Goal: Task Accomplishment & Management: Complete application form

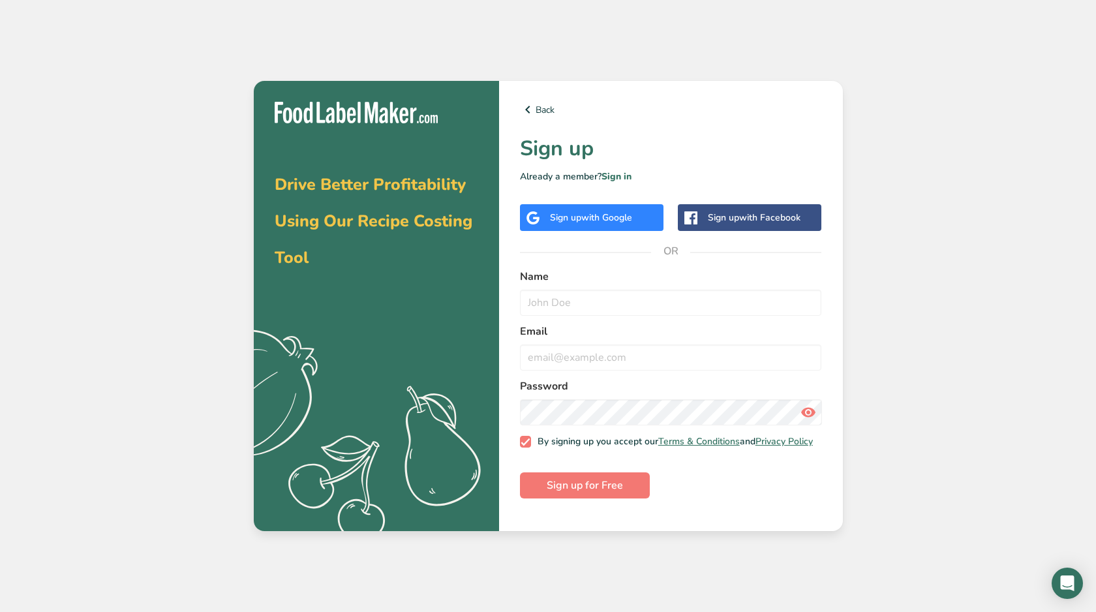
click at [595, 213] on span "with Google" at bounding box center [607, 217] width 51 height 12
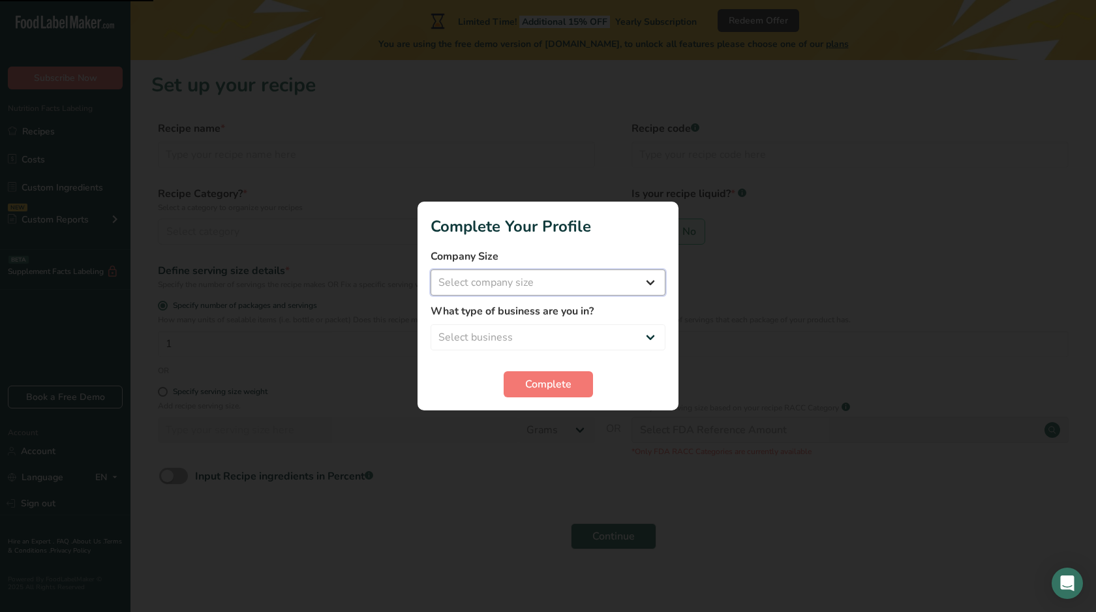
click at [588, 283] on select "Select company size Fewer than 10 Employees 10 to 50 Employees 51 to 500 Employ…" at bounding box center [548, 283] width 235 height 26
select select "1"
click at [431, 270] on select "Select company size Fewer than 10 Employees 10 to 50 Employees 51 to 500 Employ…" at bounding box center [548, 283] width 235 height 26
click at [539, 334] on select "Select business Packaged Food Manufacturer Restaurant & Cafe Bakery Meal Plans …" at bounding box center [548, 337] width 235 height 26
click at [431, 324] on select "Select business Packaged Food Manufacturer Restaurant & Cafe Bakery Meal Plans …" at bounding box center [548, 337] width 235 height 26
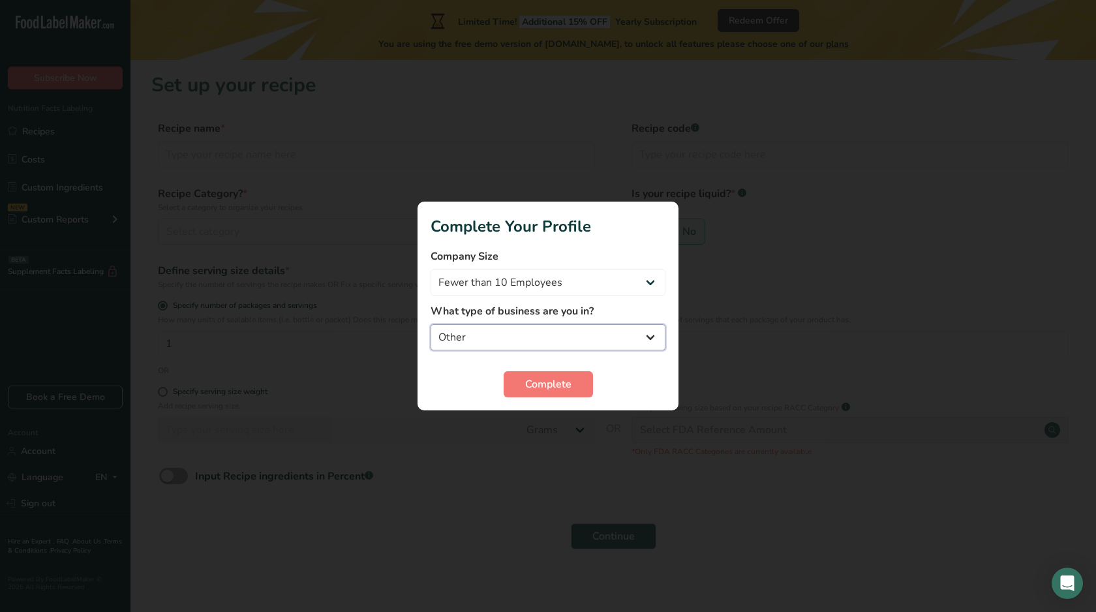
click at [495, 339] on select "Packaged Food Manufacturer Restaurant & Cafe Bakery Meal Plans & Catering Compa…" at bounding box center [548, 337] width 235 height 26
select select "5"
click at [431, 324] on select "Packaged Food Manufacturer Restaurant & Cafe Bakery Meal Plans & Catering Compa…" at bounding box center [548, 337] width 235 height 26
click at [527, 388] on span "Complete" at bounding box center [548, 385] width 46 height 16
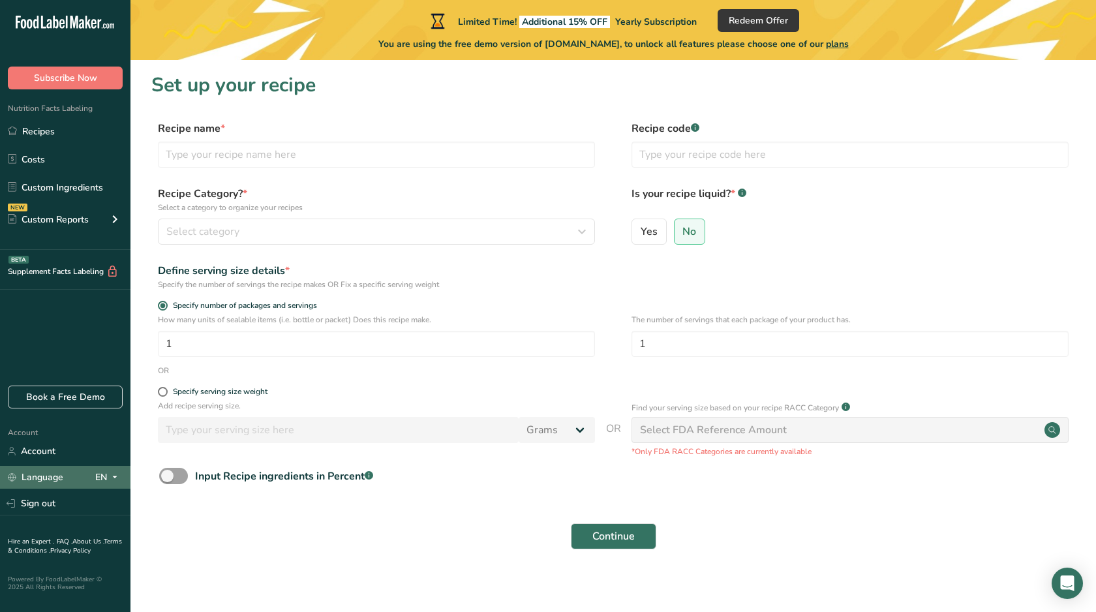
click at [96, 476] on div "EN" at bounding box center [108, 478] width 27 height 16
click at [73, 495] on div "English" at bounding box center [67, 501] width 91 height 24
drag, startPoint x: 153, startPoint y: 87, endPoint x: 347, endPoint y: 89, distance: 194.5
click at [348, 89] on h1 "Set up your recipe" at bounding box center [613, 84] width 924 height 29
click at [809, 163] on input "text" at bounding box center [850, 155] width 437 height 26
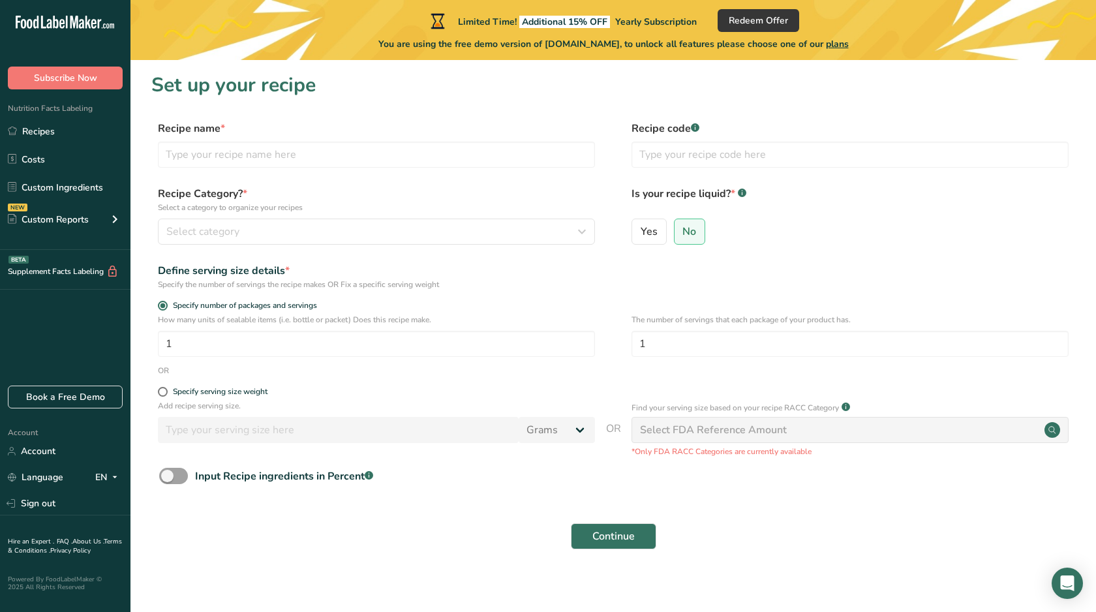
drag, startPoint x: 130, startPoint y: 87, endPoint x: 279, endPoint y: 87, distance: 148.8
click at [279, 87] on div ".a-20{fill:#fff;} Subscribe Now Nutrition Facts Labeling Recipes Costs Custom I…" at bounding box center [548, 310] width 1096 height 620
click at [279, 87] on h1 "Set up your recipe" at bounding box center [613, 84] width 924 height 29
drag, startPoint x: 349, startPoint y: 91, endPoint x: 155, endPoint y: 89, distance: 193.8
click at [155, 89] on h1 "Set up your recipe" at bounding box center [613, 84] width 924 height 29
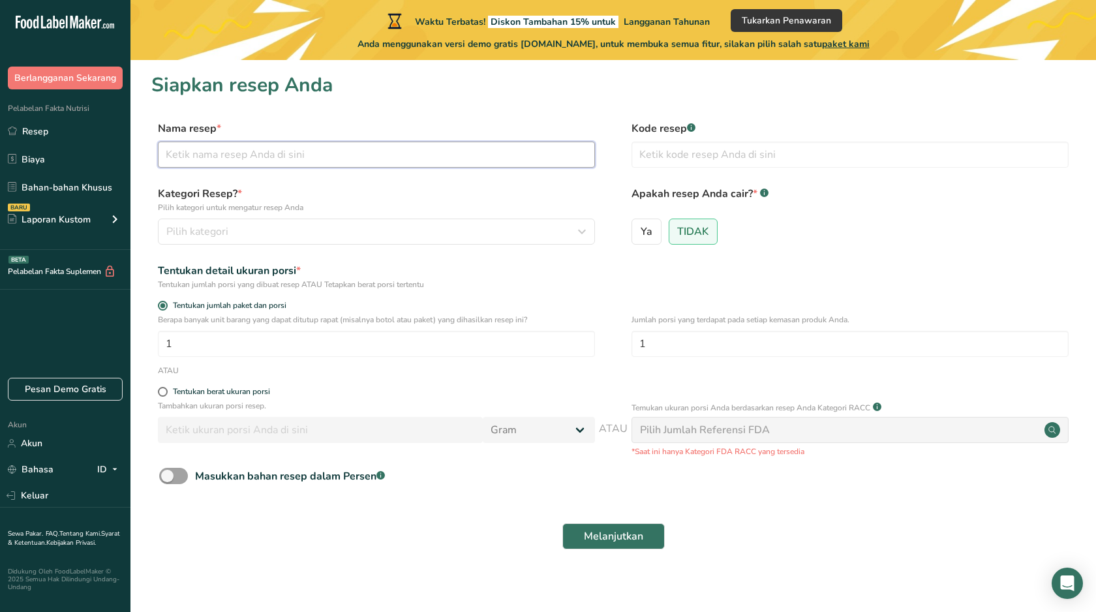
click at [399, 144] on input "text" at bounding box center [376, 155] width 437 height 26
click at [256, 161] on input "text" at bounding box center [376, 155] width 437 height 26
paste input "🌿 Herbal Immuno Tea"
type input "🌿 Herbal Immuno Tea"
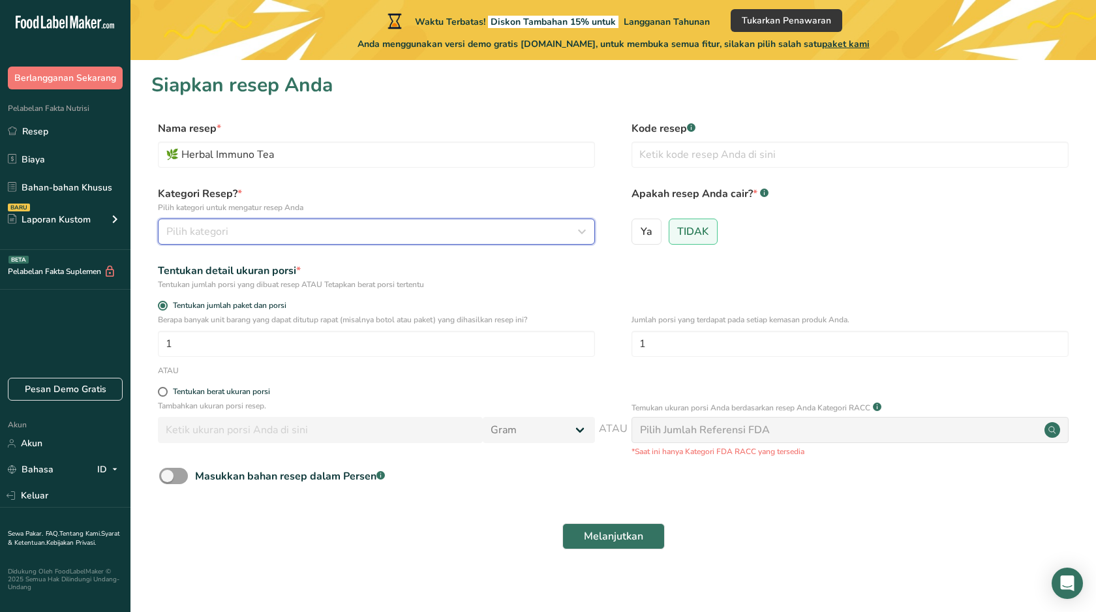
click at [215, 227] on font "Pilih kategori" at bounding box center [197, 232] width 62 height 14
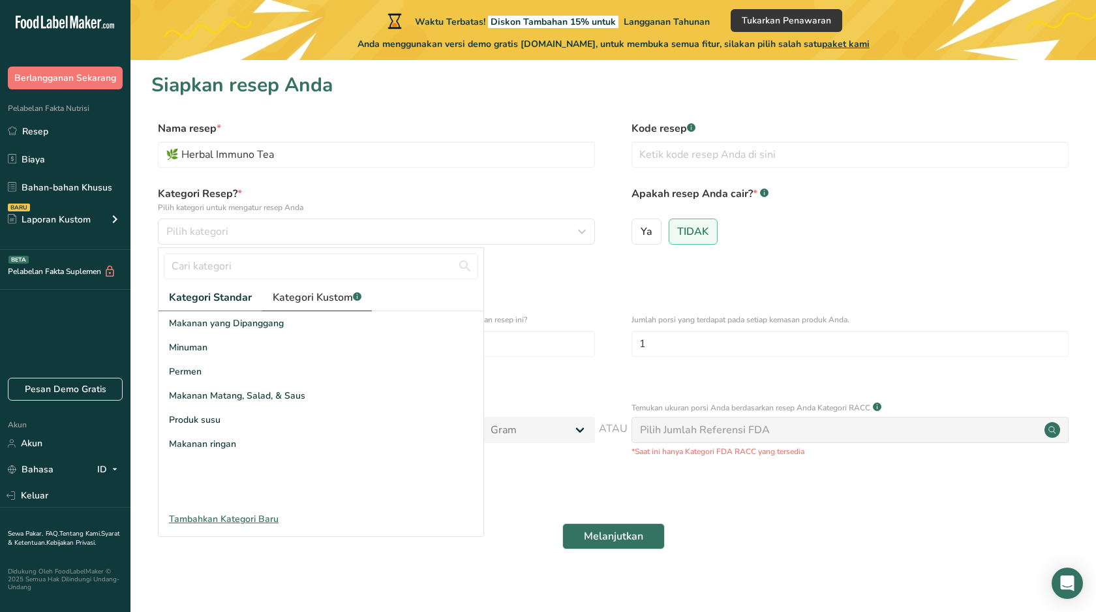
click at [287, 298] on font "Kategori Kustom" at bounding box center [313, 297] width 80 height 14
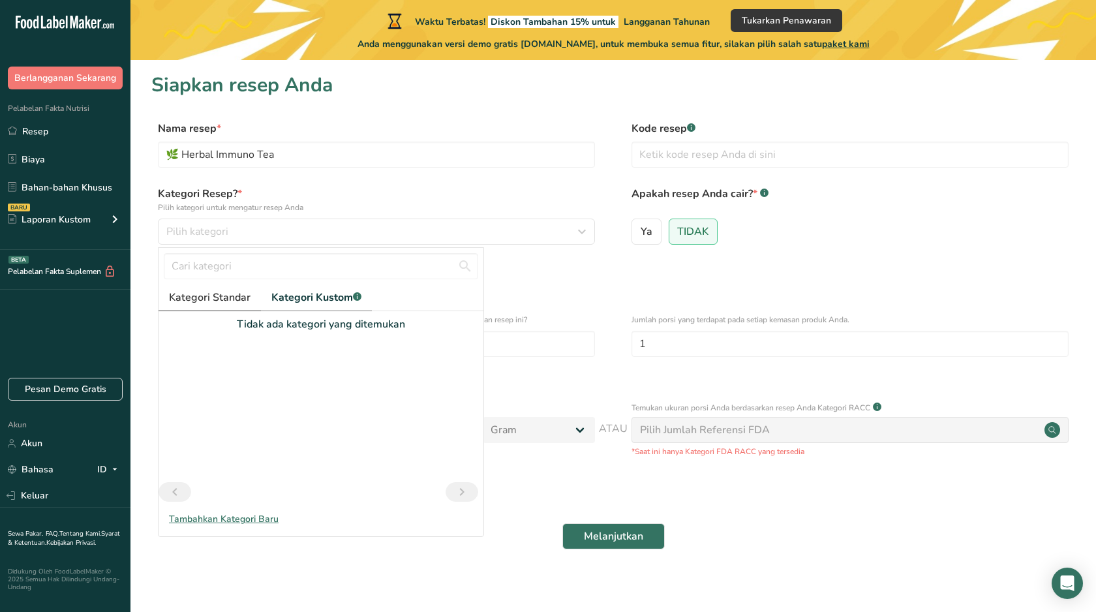
click at [200, 296] on font "Kategori Standar" at bounding box center [210, 297] width 82 height 14
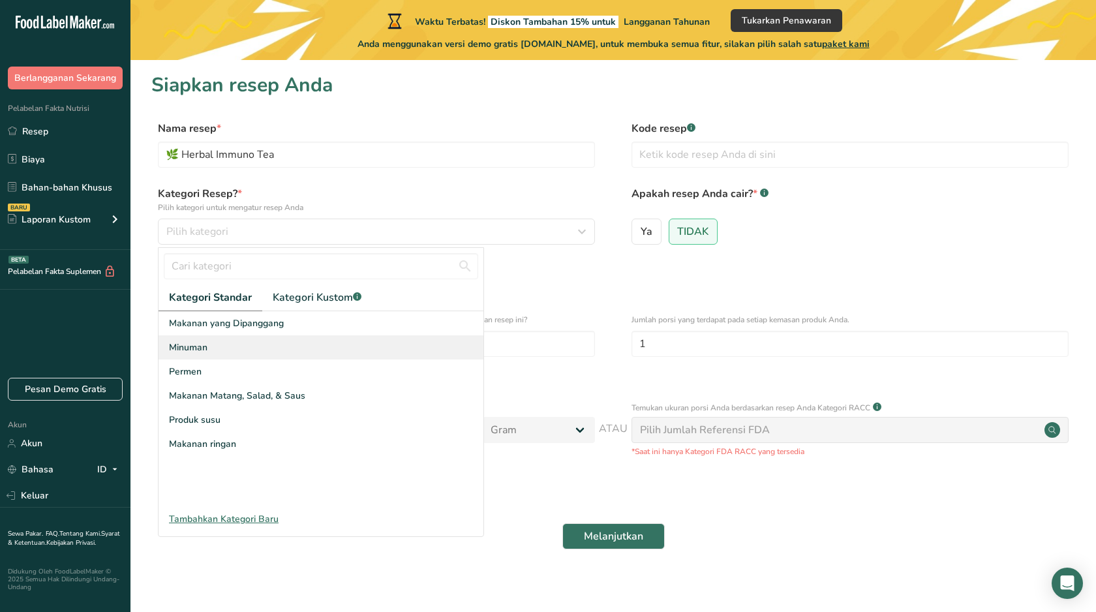
click at [206, 343] on font "Minuman" at bounding box center [188, 347] width 39 height 12
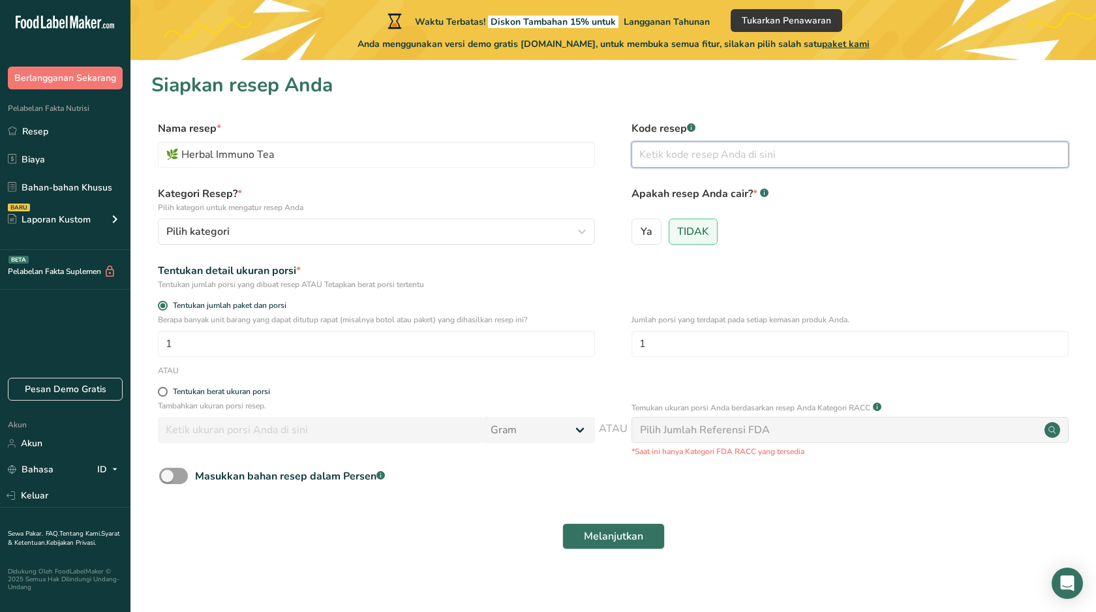
click at [679, 155] on input "text" at bounding box center [850, 155] width 437 height 26
paste input "ML"
type input "ML"
click at [347, 228] on div "Pilih kategori" at bounding box center [372, 232] width 412 height 16
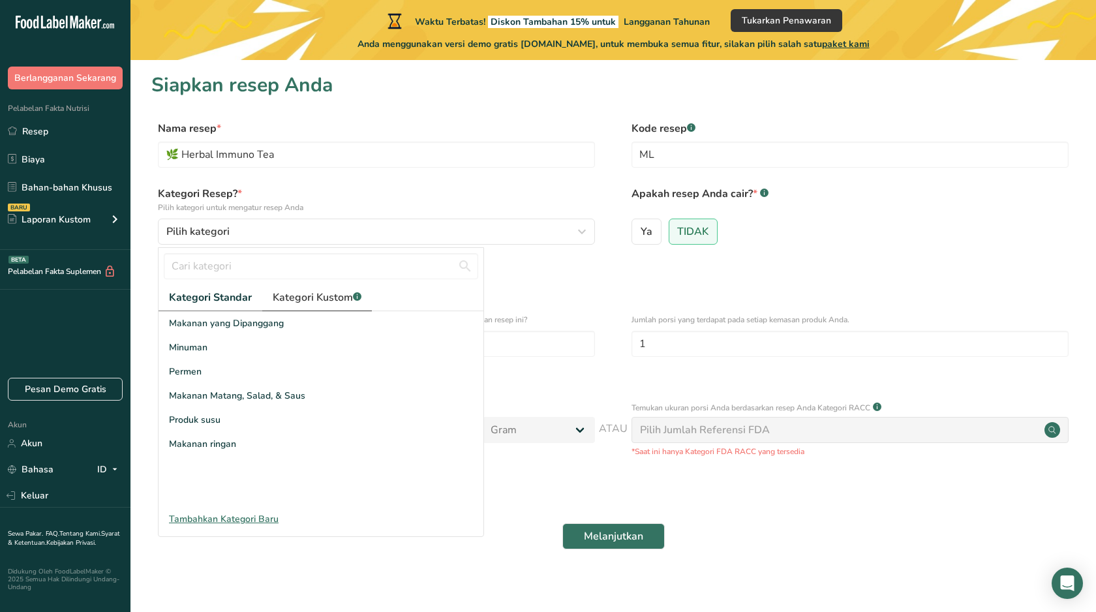
click at [312, 300] on font "Kategori Kustom" at bounding box center [313, 297] width 80 height 14
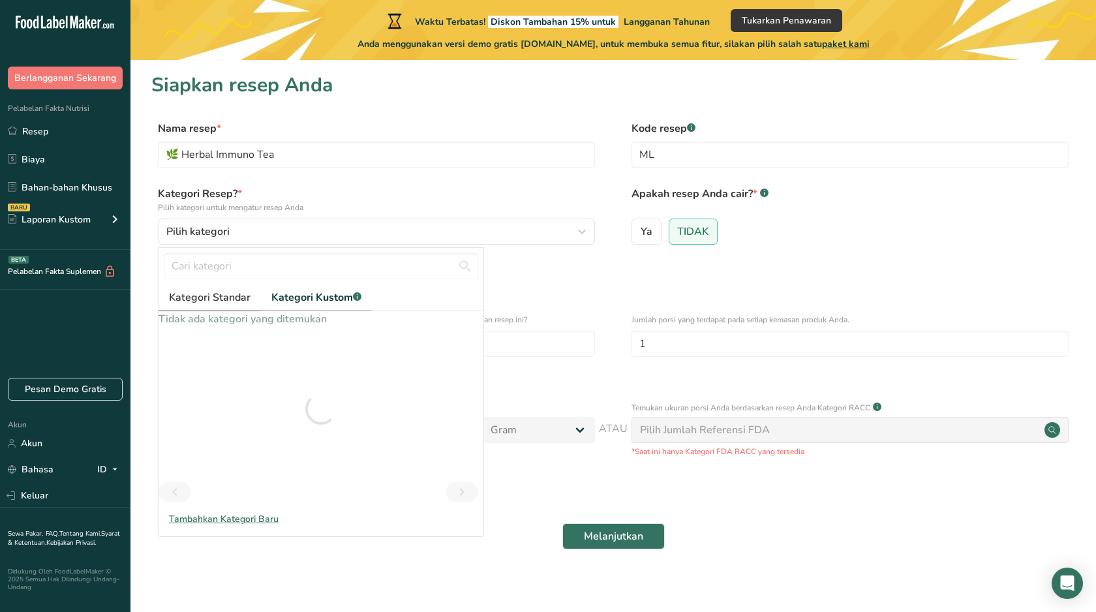
click at [199, 298] on font "Kategori Standar" at bounding box center [210, 297] width 82 height 14
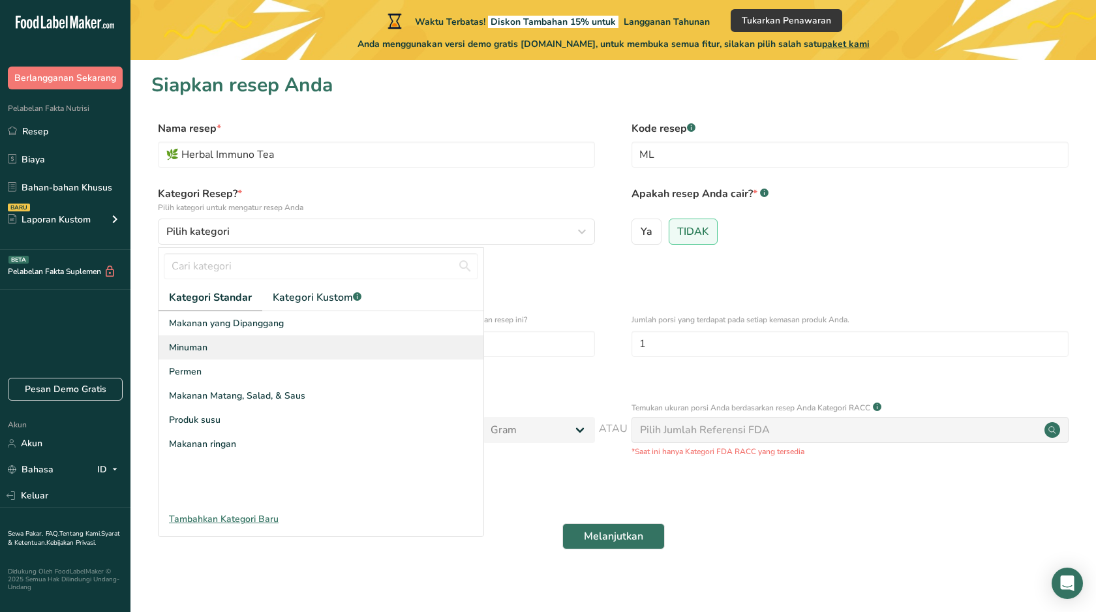
click at [202, 346] on font "Minuman" at bounding box center [188, 347] width 39 height 12
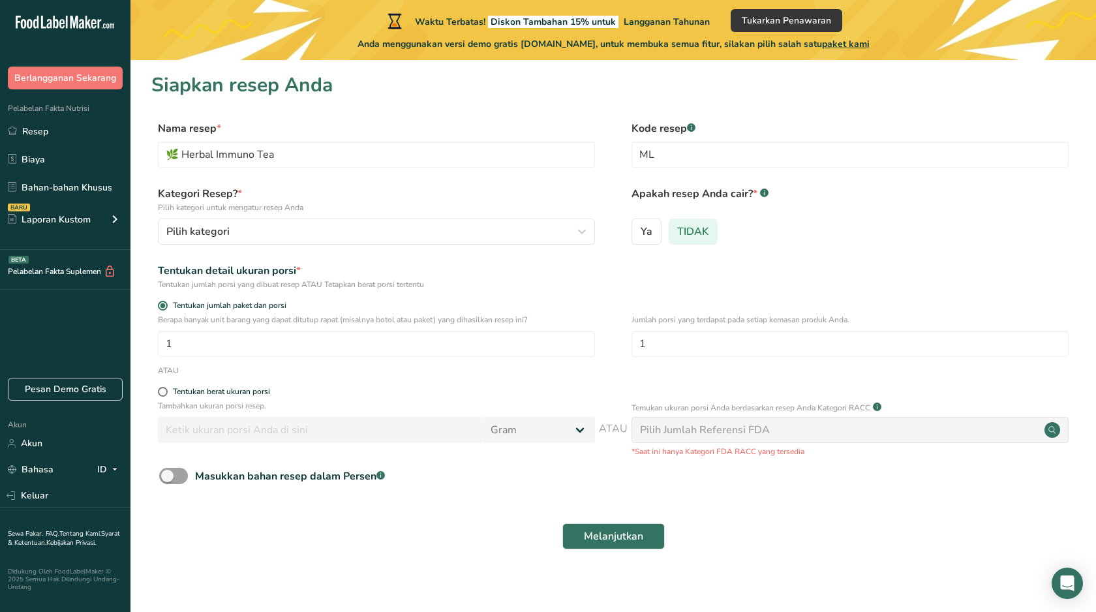
click at [689, 233] on font "TIDAK" at bounding box center [692, 232] width 31 height 14
click at [678, 233] on input "TIDAK" at bounding box center [674, 231] width 8 height 8
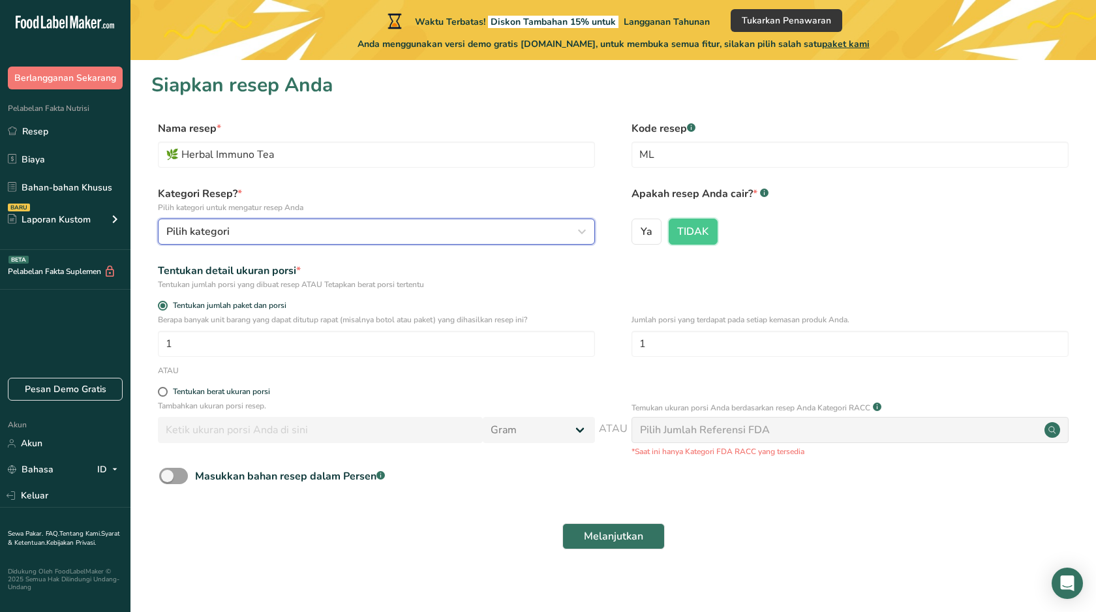
click at [288, 232] on div "Pilih kategori" at bounding box center [372, 232] width 412 height 16
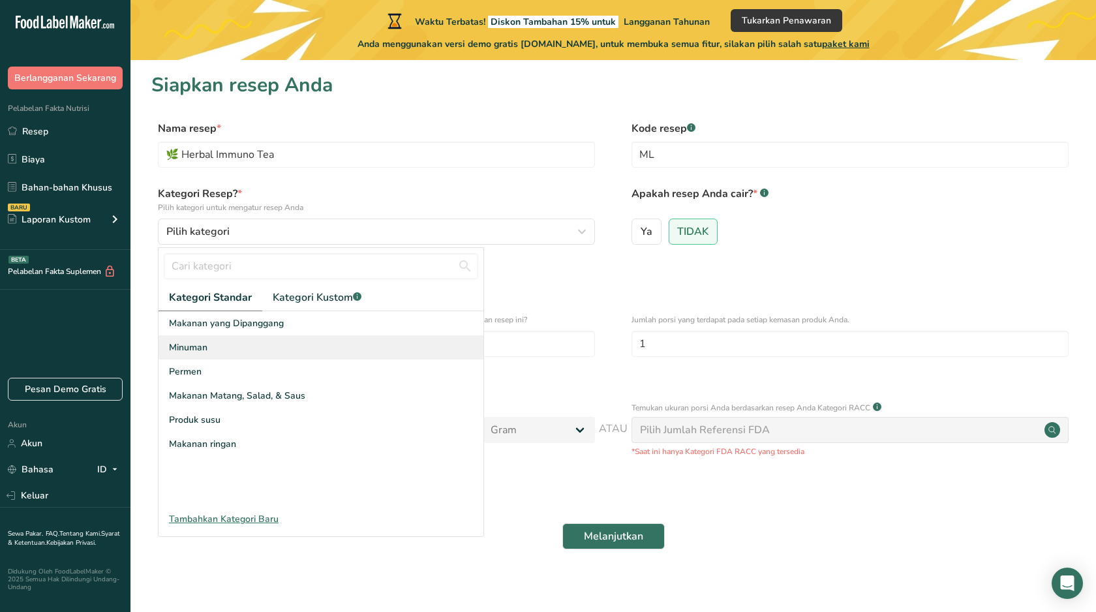
click at [212, 348] on div "Minuman" at bounding box center [321, 347] width 325 height 24
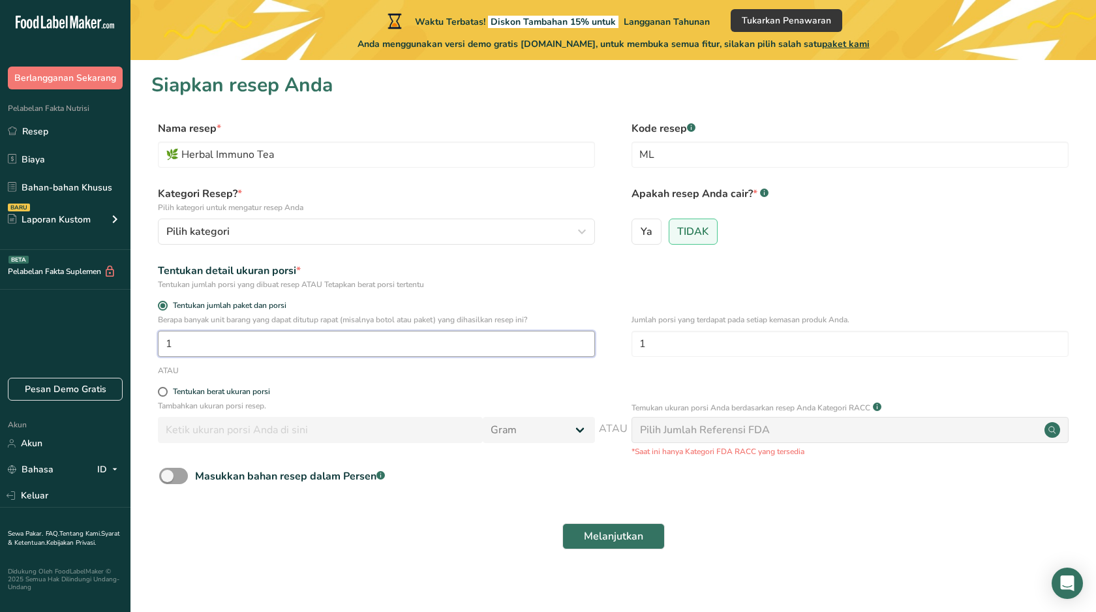
click at [247, 338] on input "1" at bounding box center [376, 344] width 437 height 26
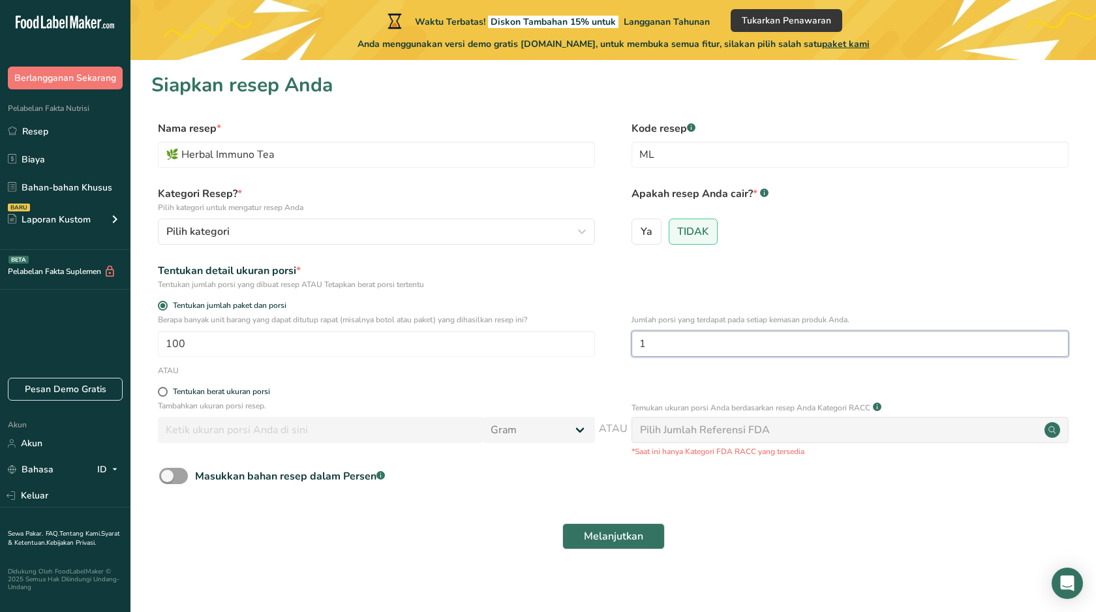
click at [682, 348] on input "1" at bounding box center [850, 344] width 437 height 26
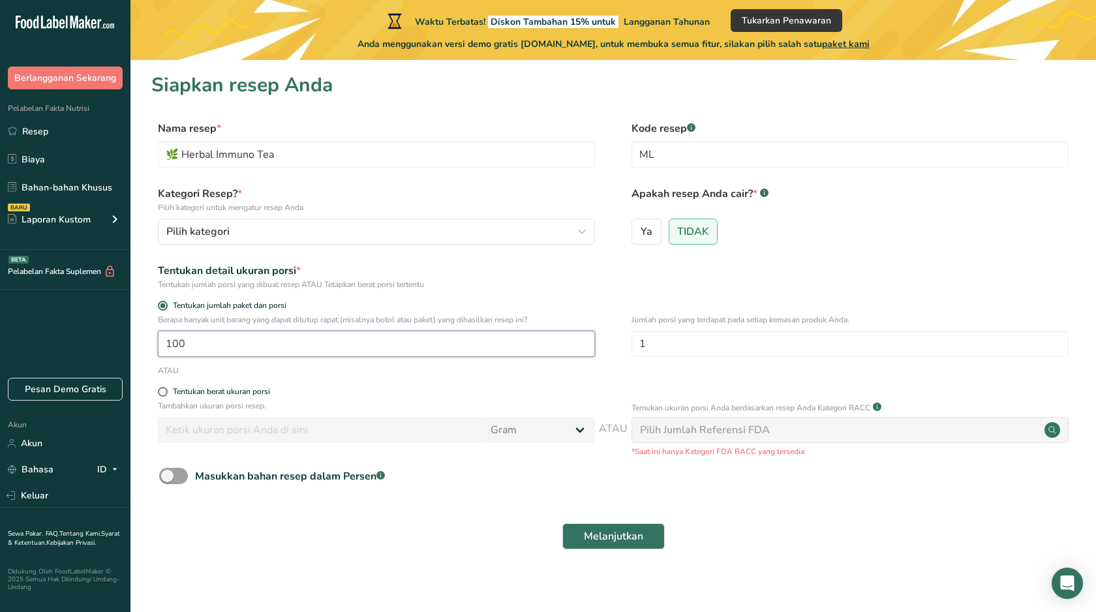
click at [236, 345] on input "100" at bounding box center [376, 344] width 437 height 26
type input "1"
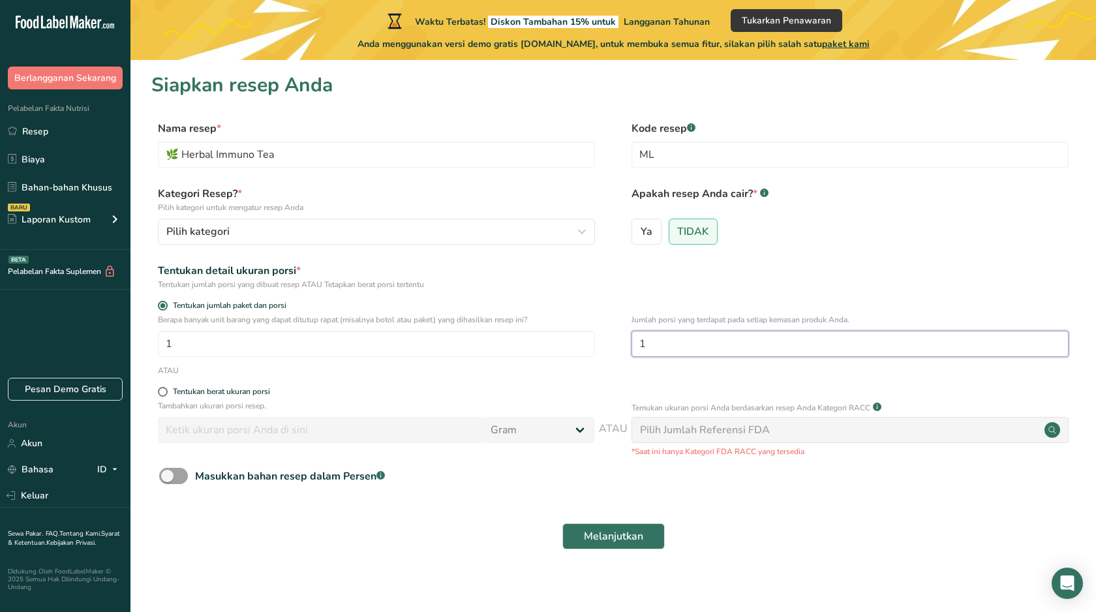
click at [666, 348] on input "1" at bounding box center [850, 344] width 437 height 26
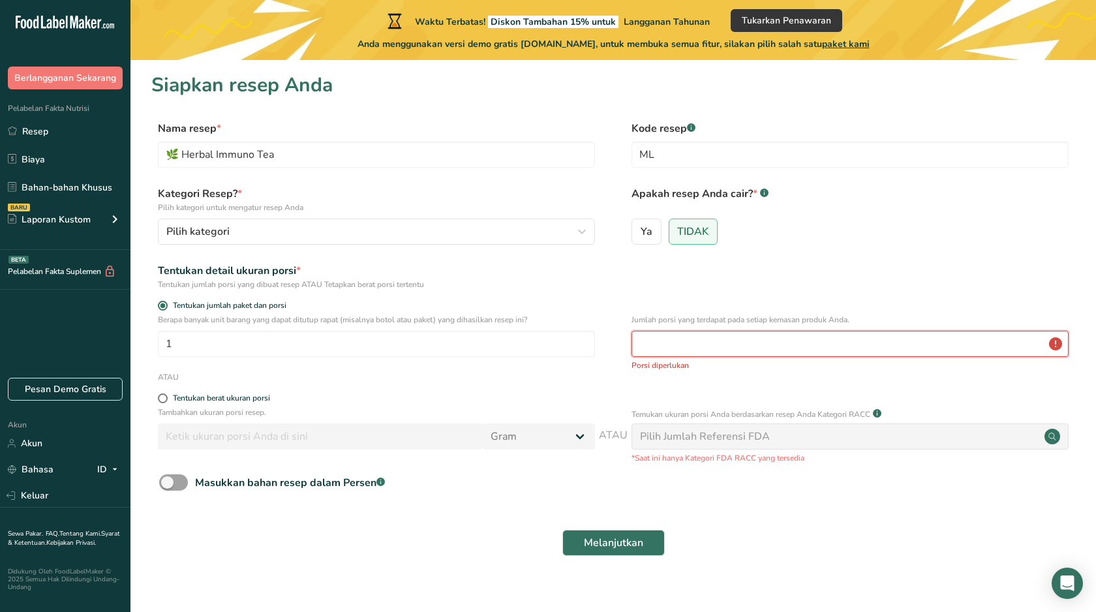
type input "1"
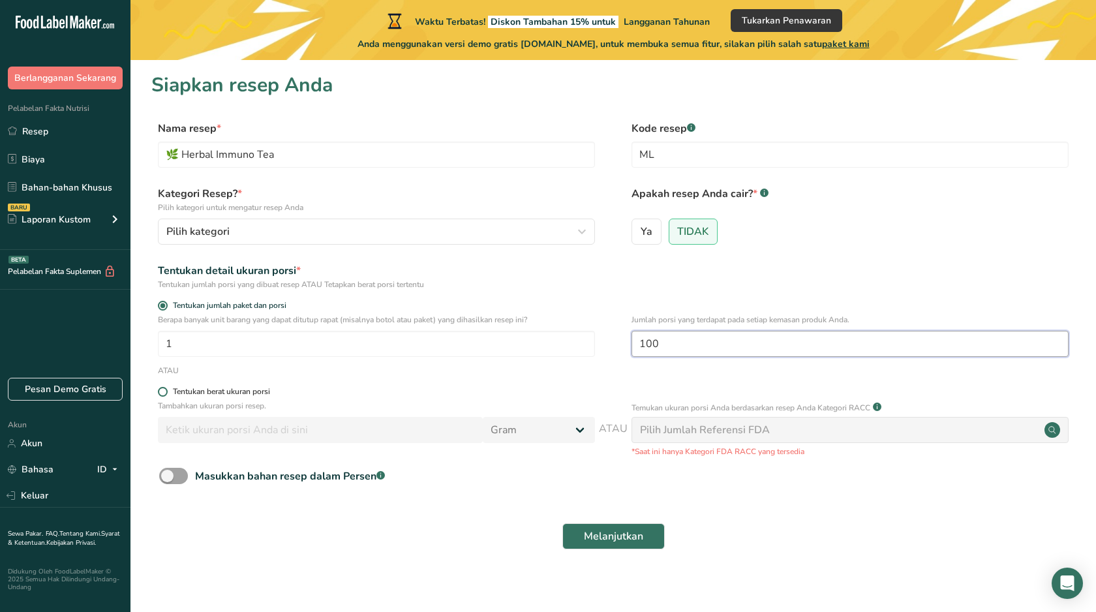
type input "100"
click at [166, 392] on span at bounding box center [163, 392] width 10 height 10
click at [166, 392] on input "Tentukan berat ukuran porsi" at bounding box center [162, 392] width 8 height 8
radio input "true"
radio input "false"
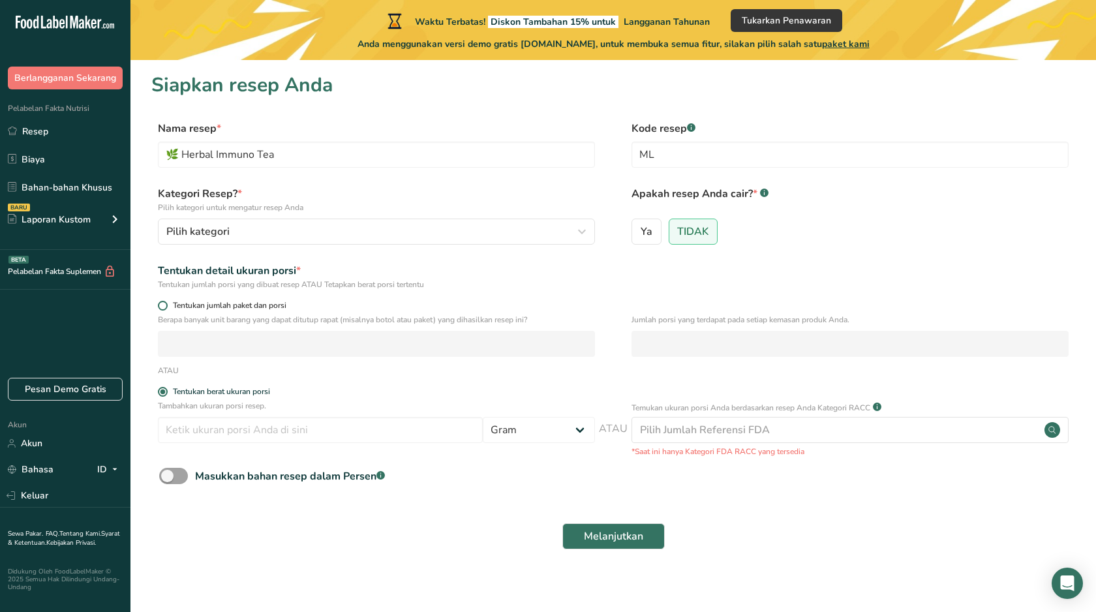
click at [163, 304] on span at bounding box center [163, 306] width 10 height 10
click at [163, 304] on input "Tentukan jumlah paket dan porsi" at bounding box center [162, 306] width 8 height 8
radio input "true"
radio input "false"
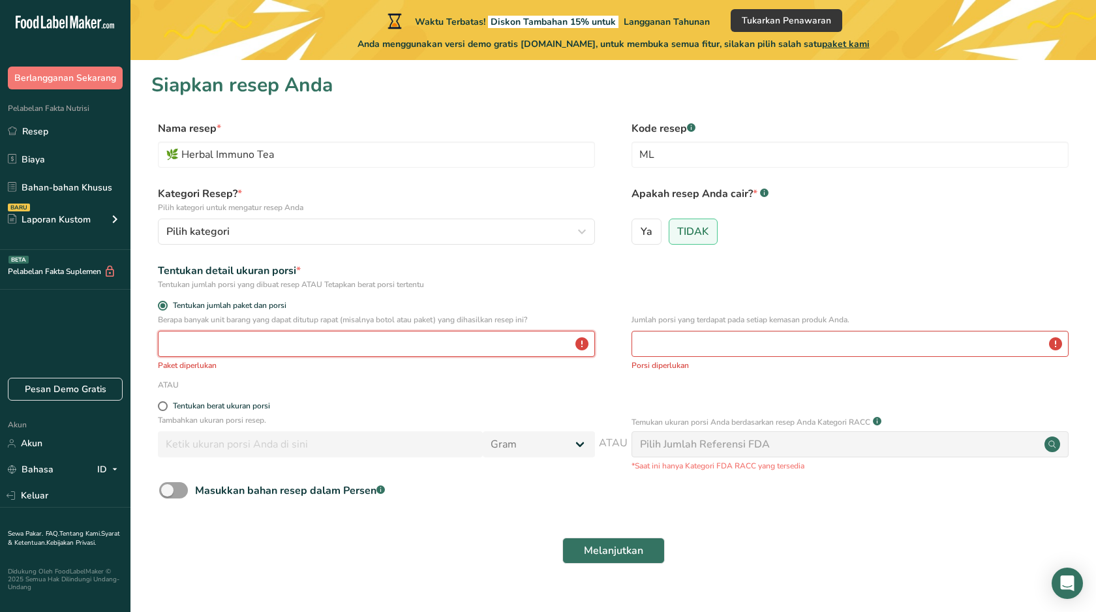
click at [242, 343] on input "number" at bounding box center [376, 344] width 437 height 26
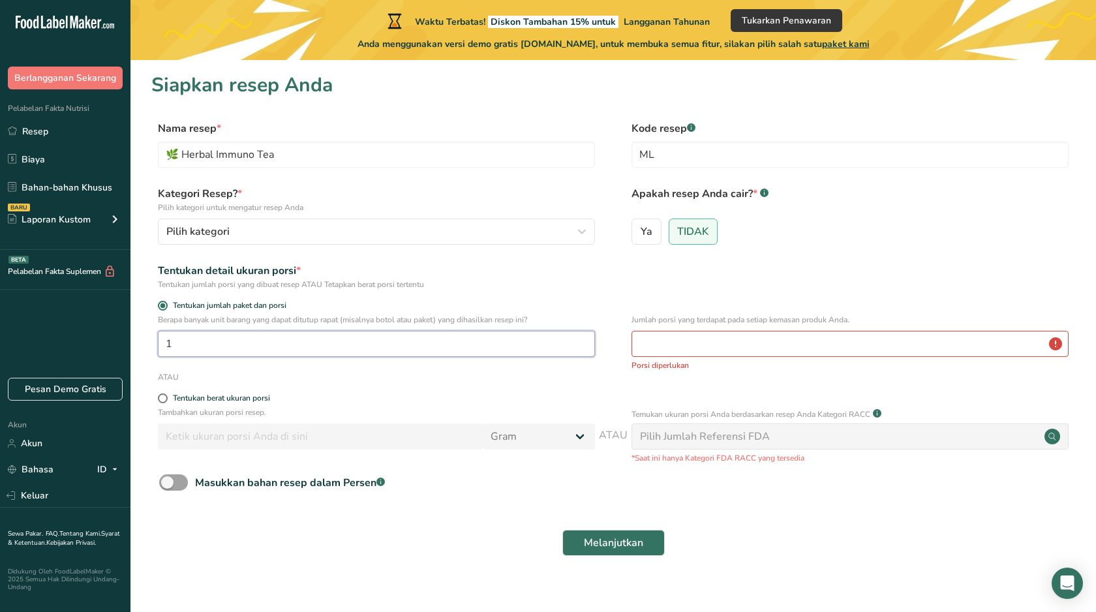
type input "1"
click at [670, 350] on input "number" at bounding box center [850, 344] width 437 height 26
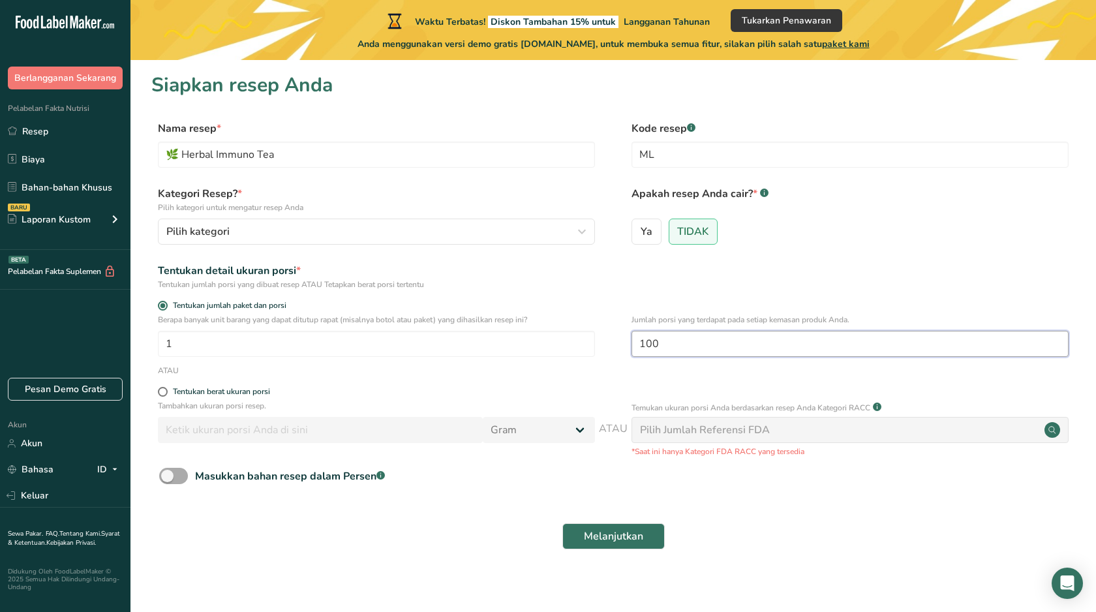
type input "100"
click at [179, 474] on span at bounding box center [173, 476] width 29 height 16
click at [168, 474] on input "Masukkan bahan resep dalam Persen .a-a{fill:#347362;}.b-a{fill:#fff;}" at bounding box center [163, 476] width 8 height 8
checkbox input "true"
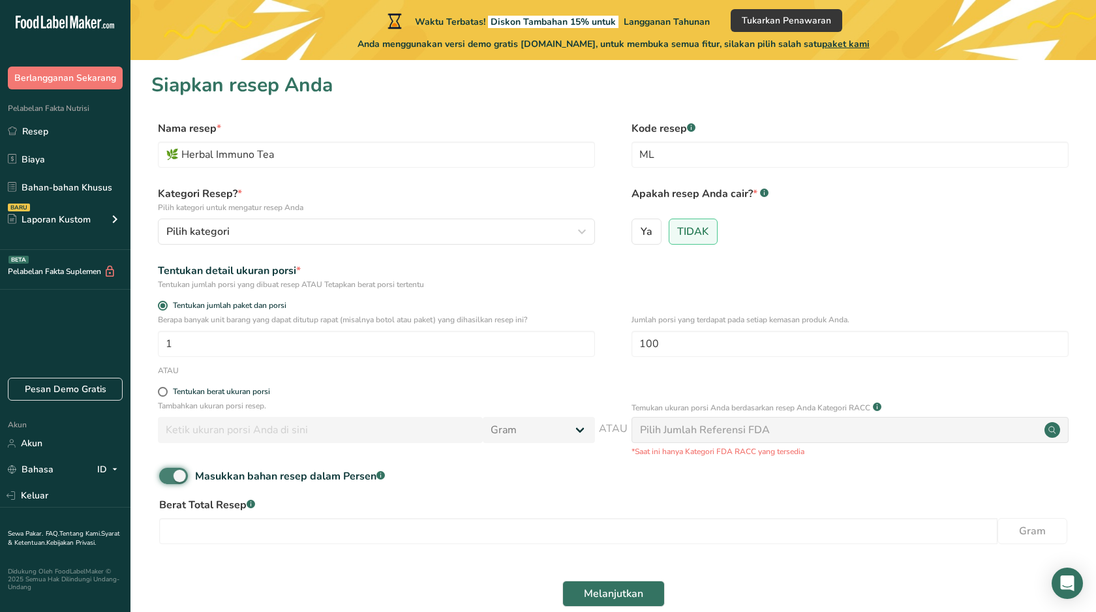
scroll to position [65, 0]
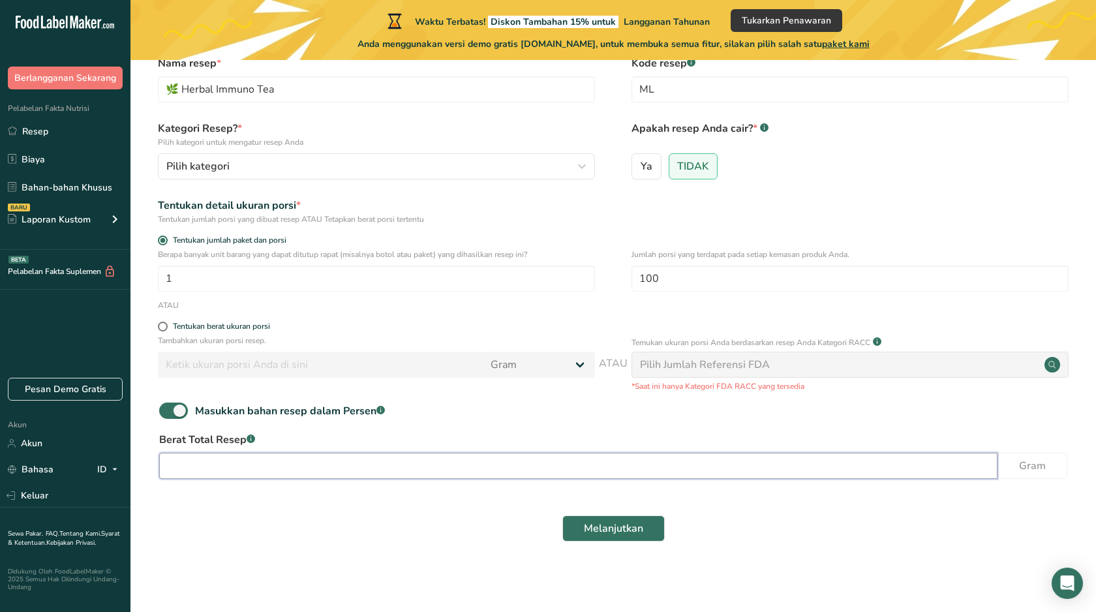
click at [223, 466] on input "number" at bounding box center [578, 466] width 839 height 26
paste input "200"
type input "200"
click at [599, 527] on font "Melanjutkan" at bounding box center [613, 528] width 59 height 14
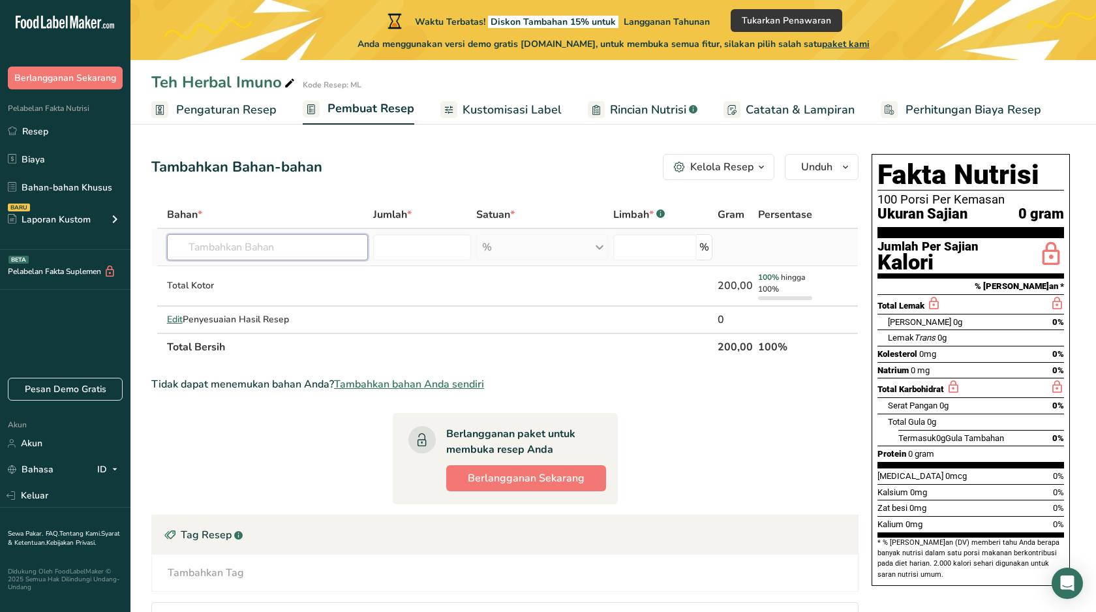
click at [241, 245] on input "text" at bounding box center [267, 247] width 201 height 26
paste input "Jahe merah"
type input "Jahe merah"
click at [410, 244] on input "number" at bounding box center [422, 247] width 98 height 26
click at [322, 241] on input "text" at bounding box center [267, 247] width 201 height 26
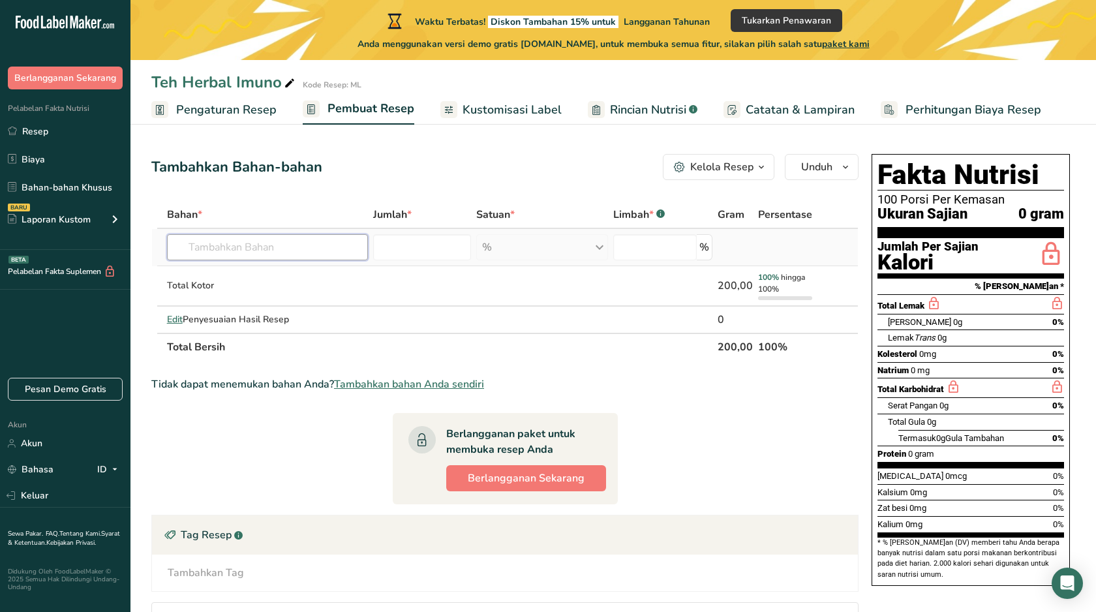
paste input "Jahe merah"
type input "Jahe merah"
click at [258, 294] on font "Tambahkan bahan Anda sendiri" at bounding box center [244, 295] width 132 height 12
click at [239, 249] on input "text" at bounding box center [267, 247] width 201 height 26
paste input "Jahe merah"
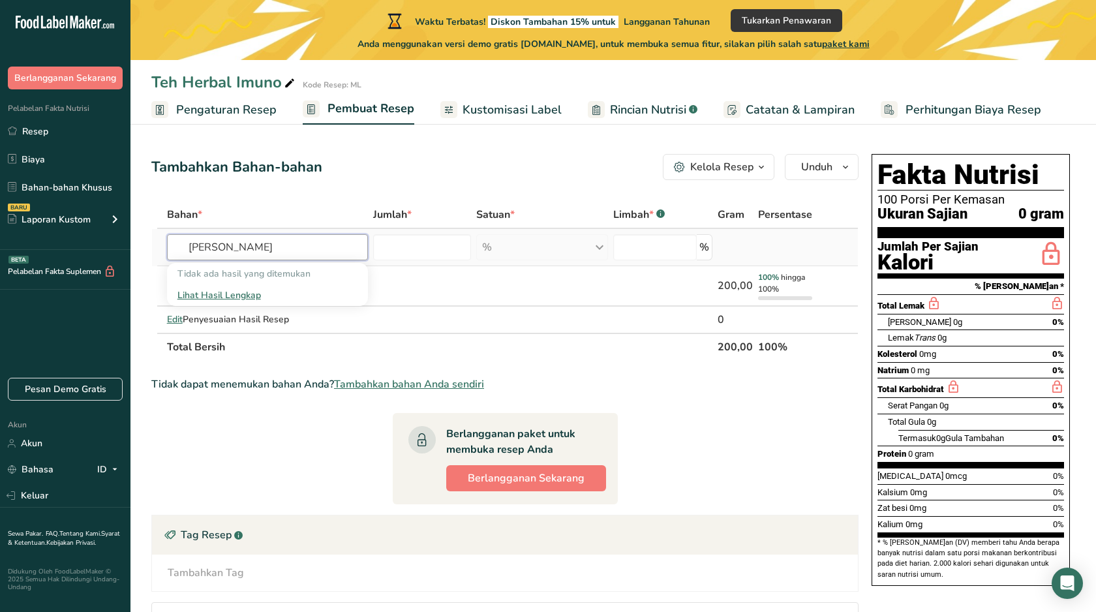
type input "J"
paste input "Jahe merah"
type input "Jahe merah"
click at [266, 258] on input "ginger" at bounding box center [267, 247] width 201 height 26
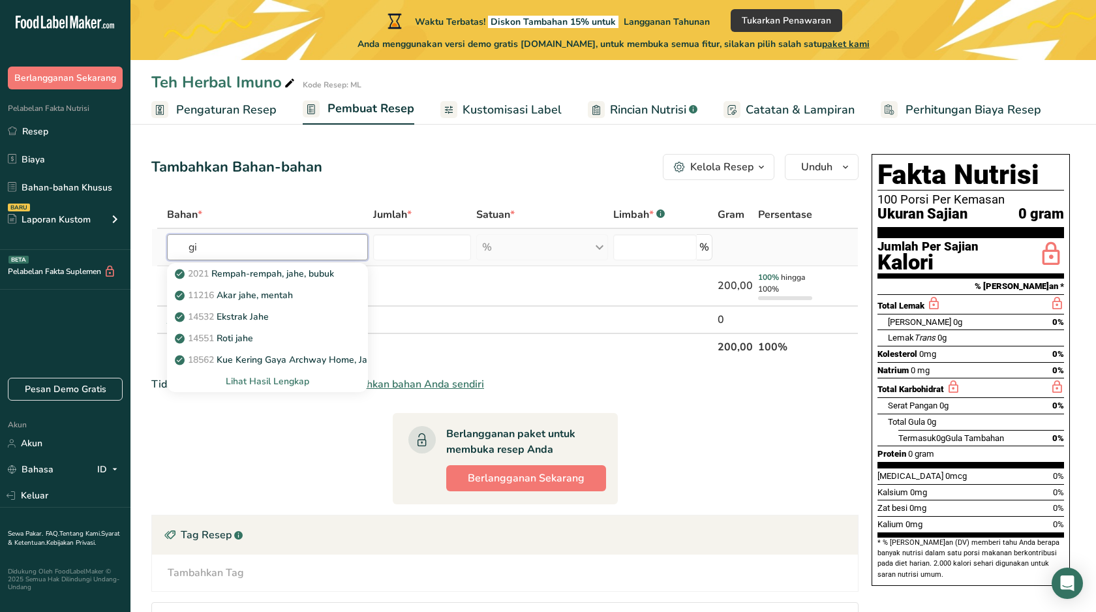
type input "g"
type input "jahe"
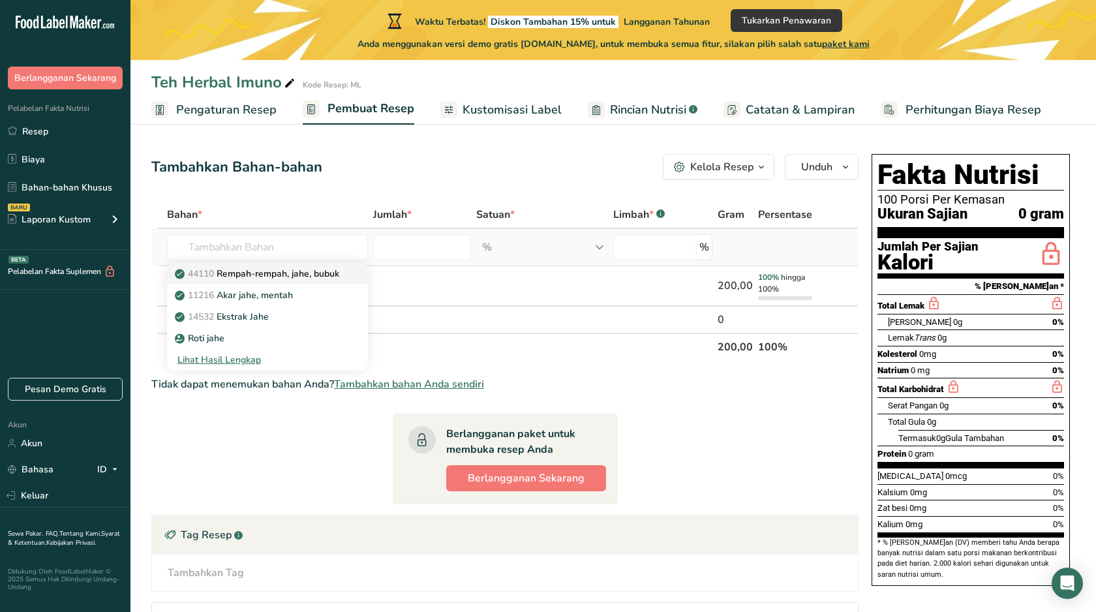
click at [302, 278] on font "Rempah-rempah, jahe, bubuk" at bounding box center [278, 274] width 123 height 12
type input "Jellies, reduced sugar, home preserved"
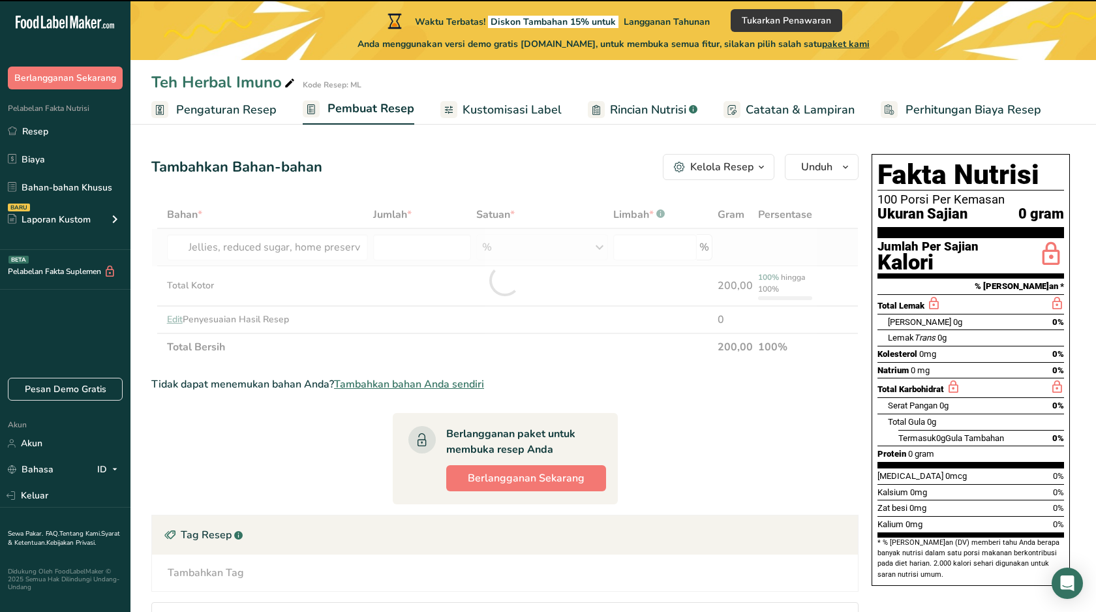
type input "0"
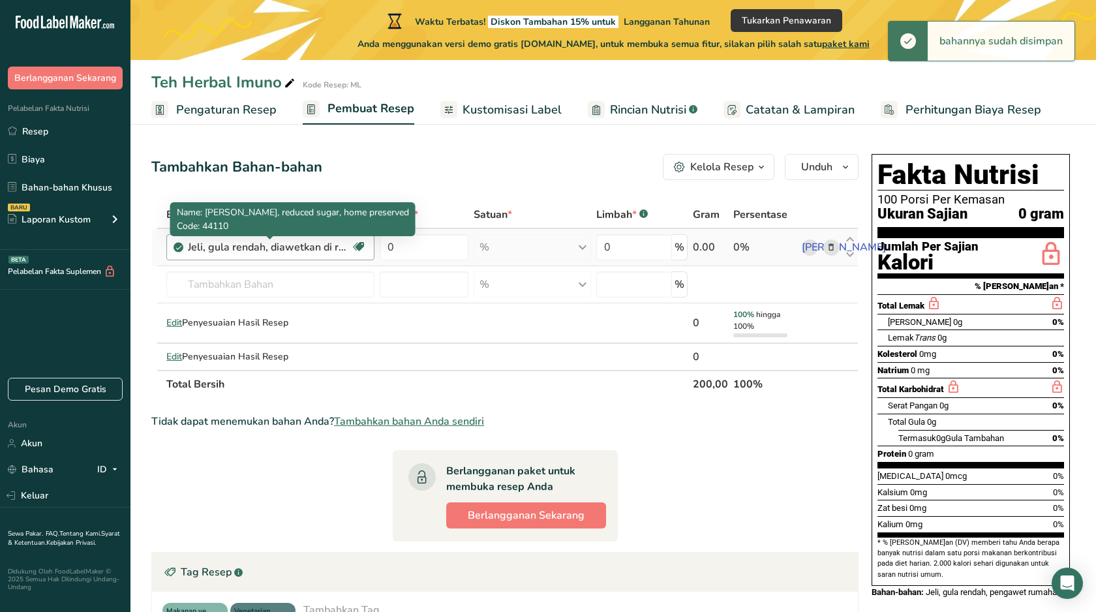
click at [275, 252] on font "Jeli, gula rendah, diawetkan di rumah" at bounding box center [277, 247] width 178 height 14
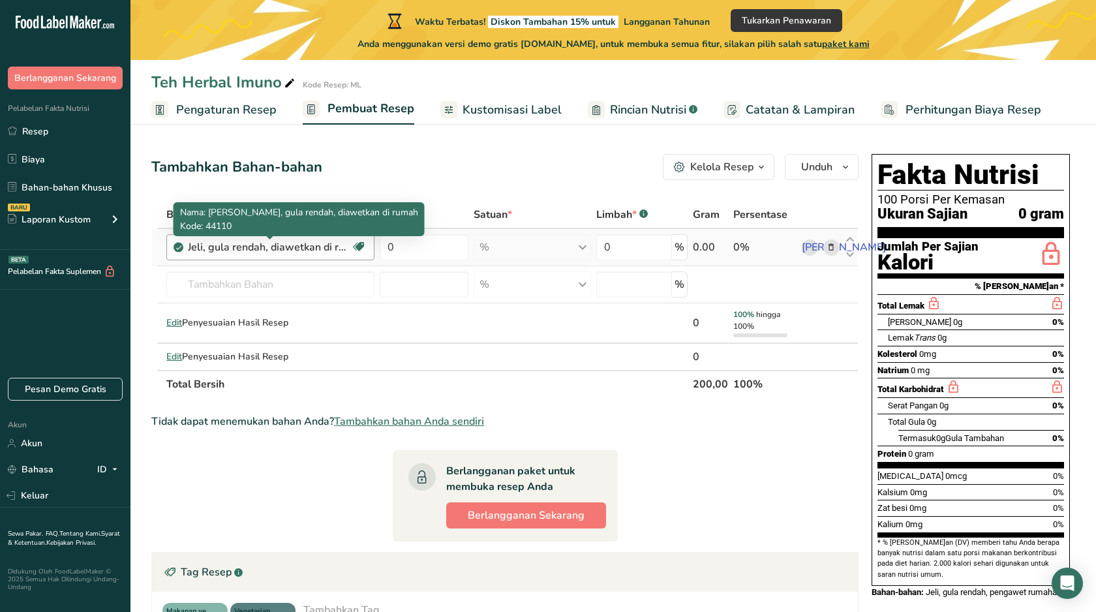
click at [325, 251] on font "Jeli, gula rendah, diawetkan di rumah" at bounding box center [277, 247] width 178 height 14
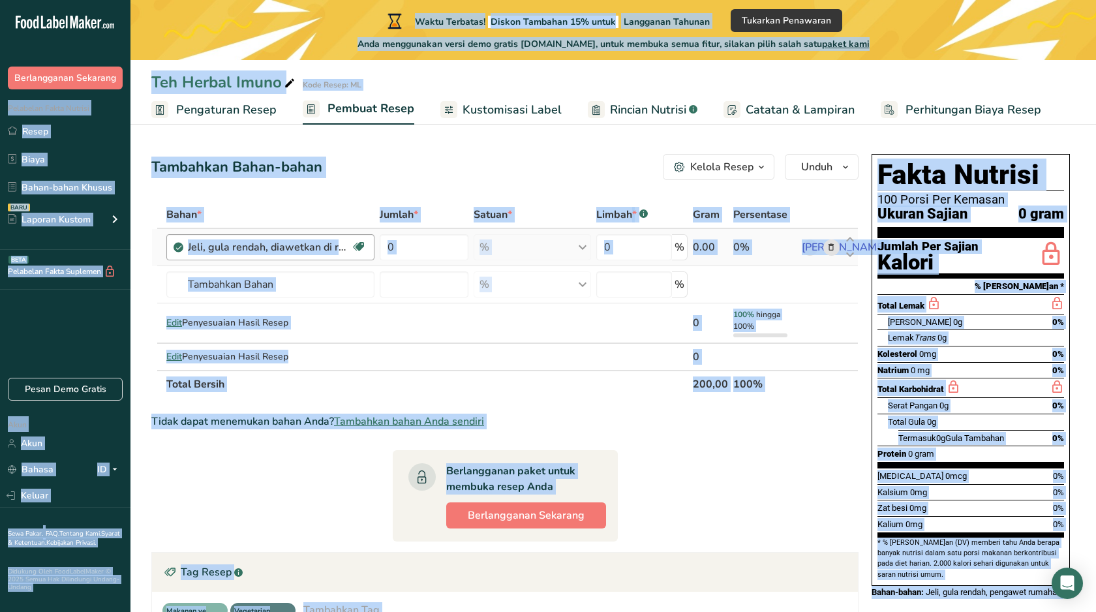
click at [325, 251] on font "Jeli, gula rendah, diawetkan di rumah" at bounding box center [277, 247] width 178 height 14
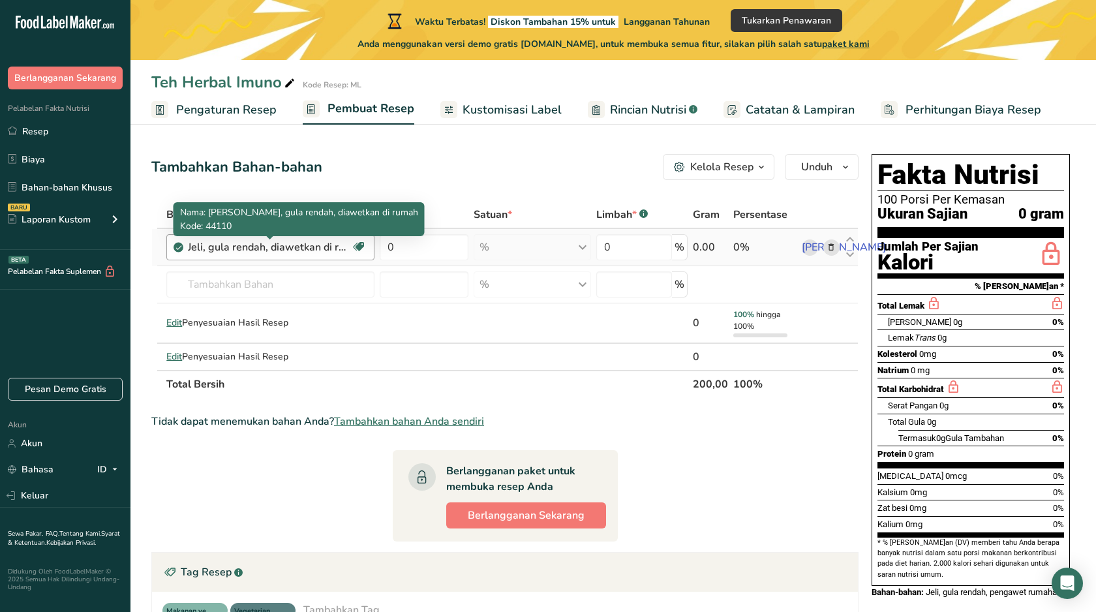
click at [300, 250] on font "Jeli, gula rendah, diawetkan di rumah" at bounding box center [277, 247] width 178 height 14
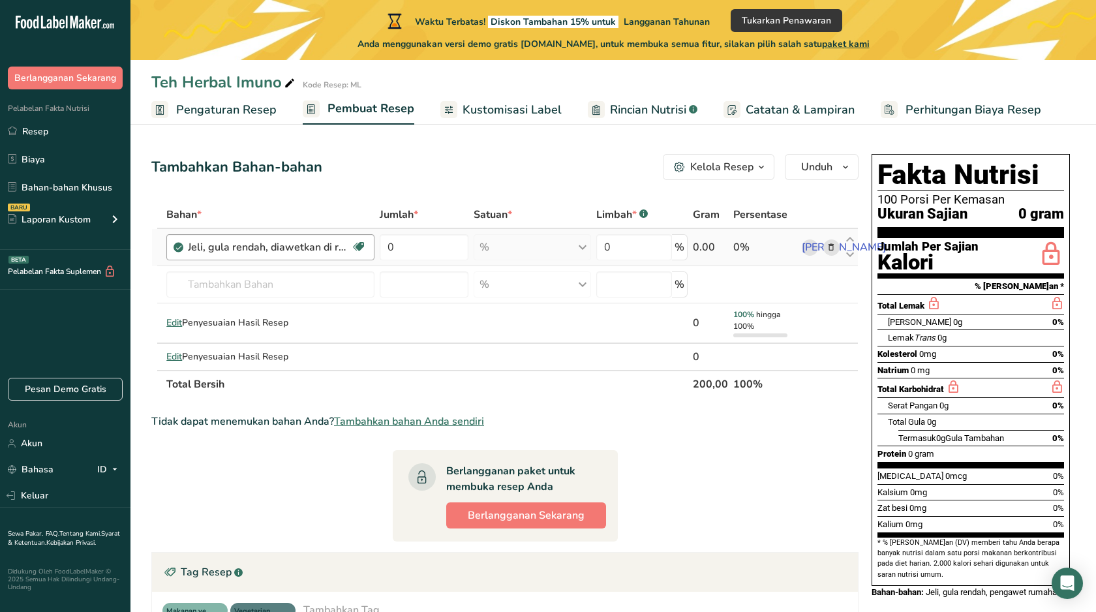
click at [300, 250] on font "Jeli, gula rendah, diawetkan di rumah" at bounding box center [277, 247] width 178 height 14
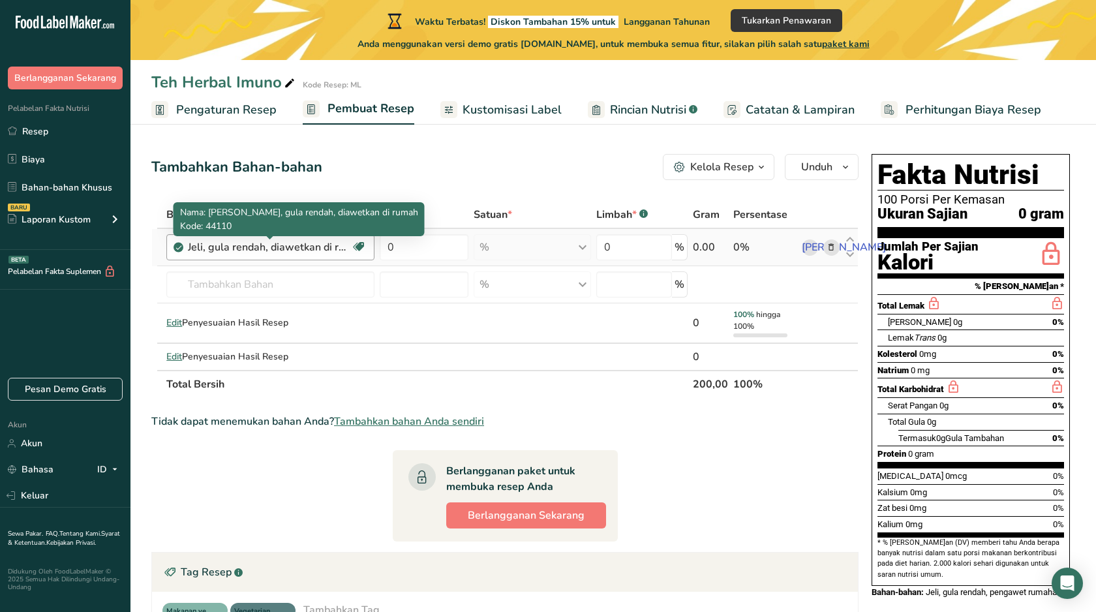
click at [300, 250] on font "Jeli, gula rendah, diawetkan di rumah" at bounding box center [277, 247] width 178 height 14
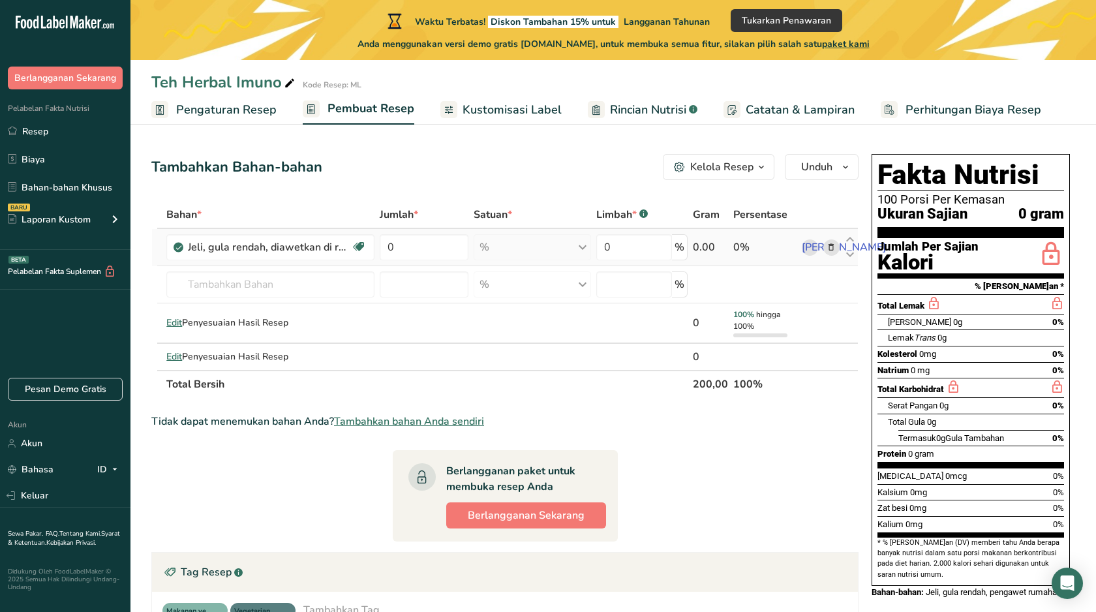
click at [835, 246] on icon at bounding box center [831, 248] width 9 height 14
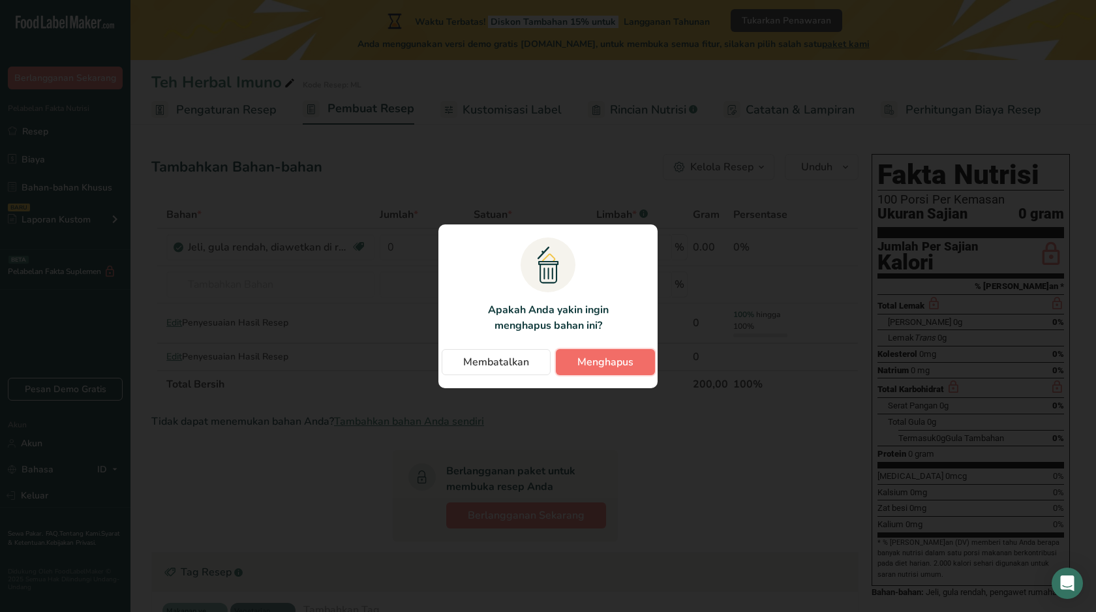
click at [600, 365] on font "Menghapus" at bounding box center [606, 362] width 56 height 14
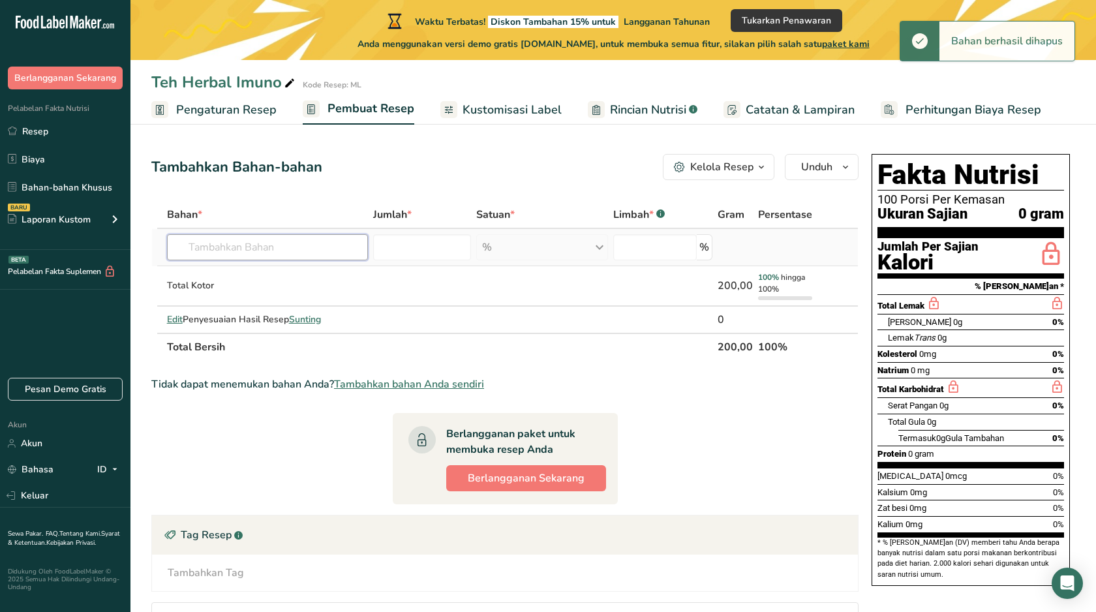
click at [197, 245] on input "text" at bounding box center [267, 247] width 201 height 26
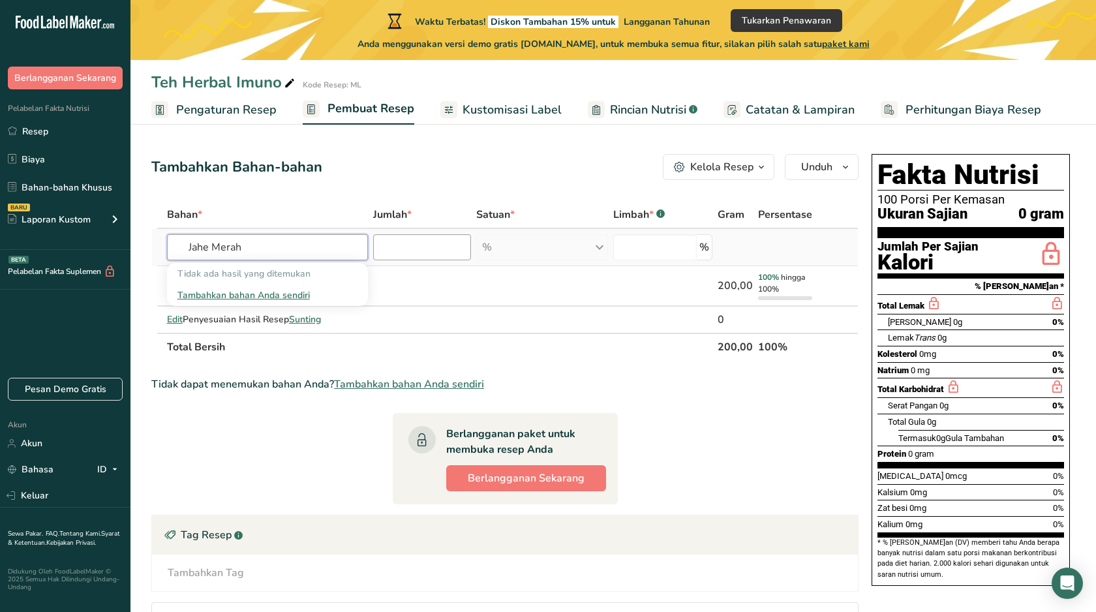
type input "Jahe Merah"
click at [405, 241] on input "number" at bounding box center [422, 247] width 98 height 26
click at [313, 255] on input "text" at bounding box center [267, 247] width 201 height 26
paste input "Jahe merah"
type input "Jahe merah"
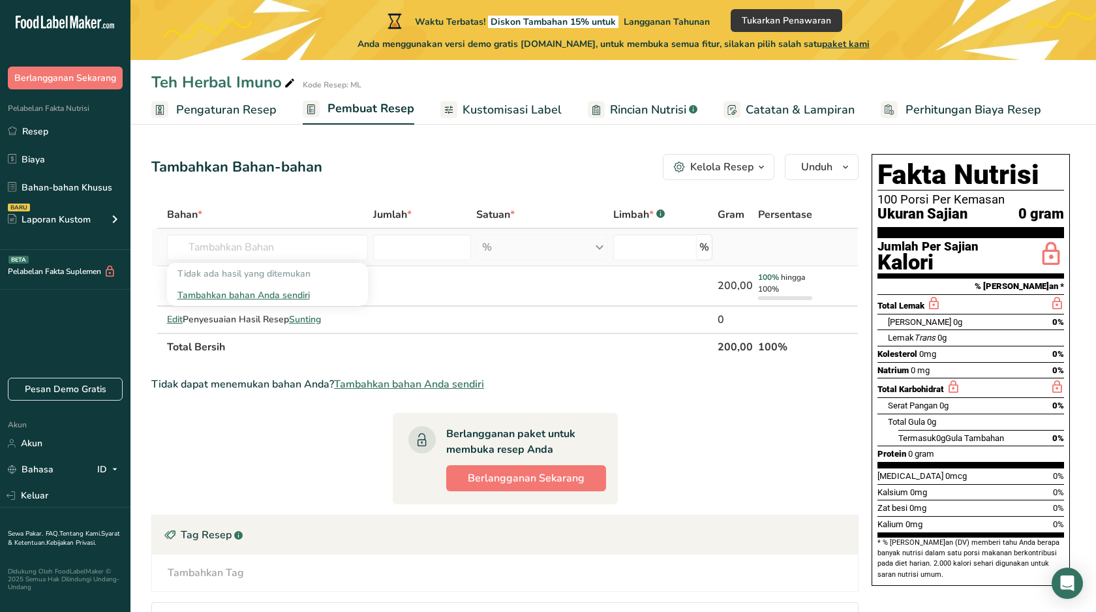
click at [221, 294] on font "Tambahkan bahan Anda sendiri" at bounding box center [244, 295] width 132 height 12
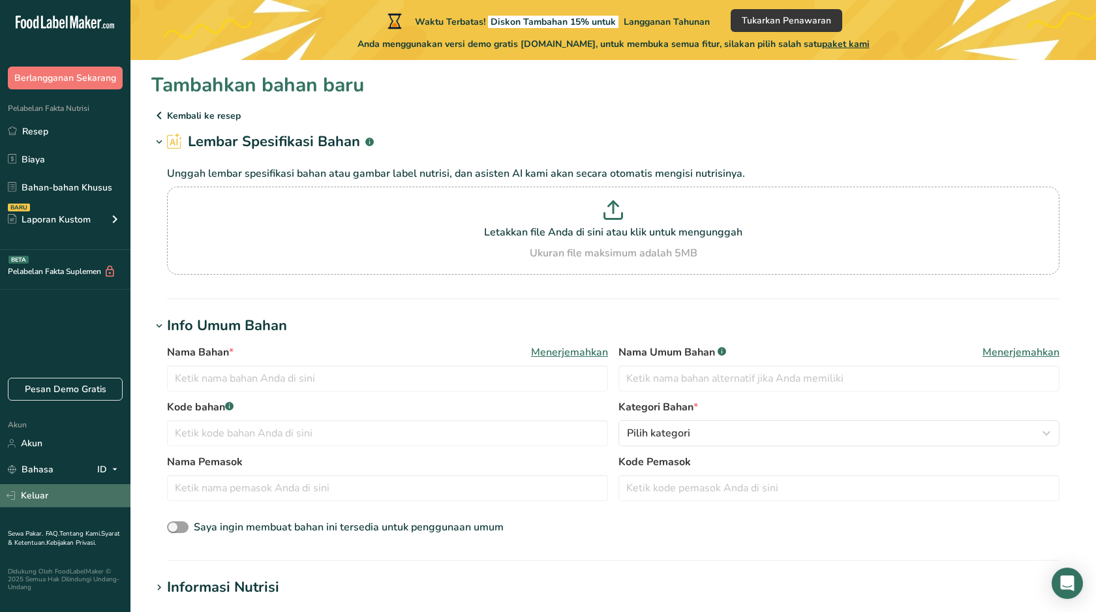
click at [42, 499] on font "Keluar" at bounding box center [34, 495] width 27 height 12
